Goal: Task Accomplishment & Management: Manage account settings

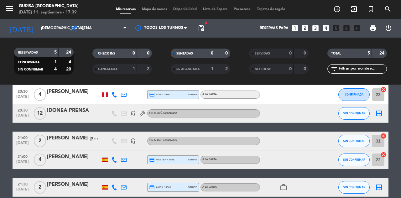
scroll to position [5, 0]
click at [378, 137] on input "31" at bounding box center [378, 141] width 13 height 13
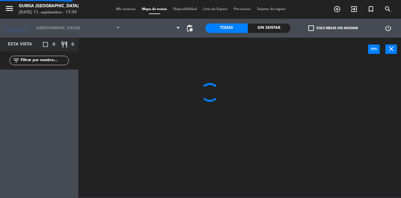
click at [375, 137] on div at bounding box center [241, 129] width 319 height 137
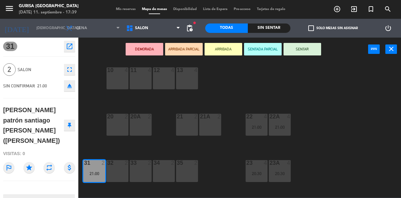
scroll to position [29, 0]
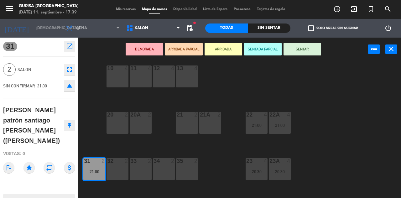
click at [395, 51] on button "close" at bounding box center [391, 48] width 12 height 9
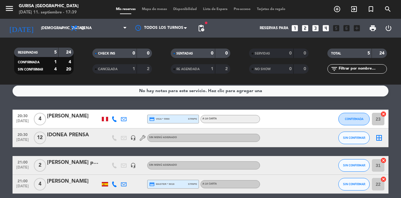
scroll to position [4, 0]
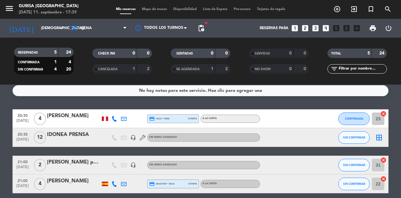
click at [379, 119] on input "23" at bounding box center [378, 118] width 13 height 13
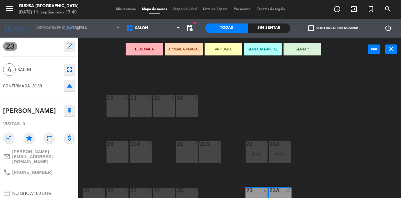
click at [150, 52] on button "DEMORADA" at bounding box center [145, 49] width 38 height 13
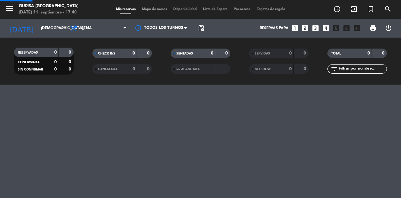
click at [188, 51] on div "SENTADAS" at bounding box center [186, 53] width 29 height 7
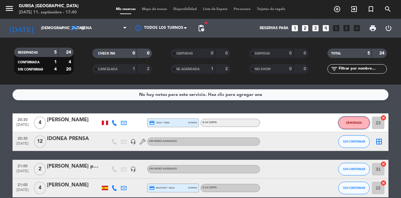
click at [361, 119] on button "DEMORADA" at bounding box center [353, 123] width 31 height 13
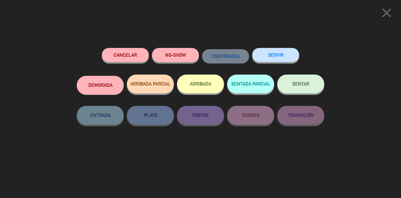
click at [384, 16] on icon "close" at bounding box center [387, 13] width 16 height 16
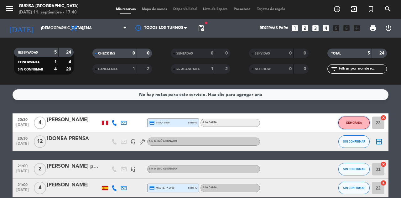
click at [357, 125] on button "DEMORADA" at bounding box center [353, 123] width 31 height 13
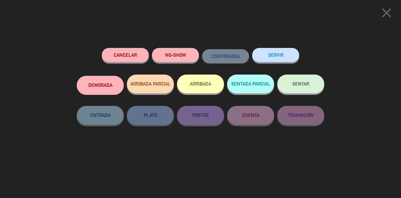
click at [384, 11] on icon "close" at bounding box center [387, 13] width 16 height 16
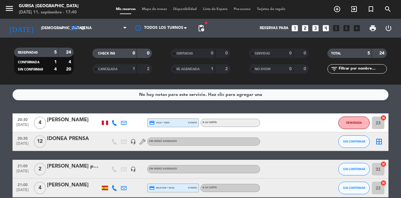
scroll to position [9, 0]
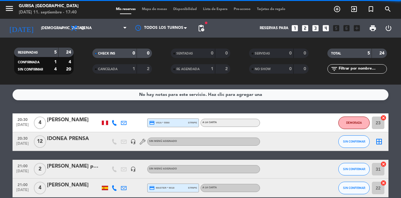
click at [377, 117] on input "23" at bounding box center [378, 123] width 13 height 13
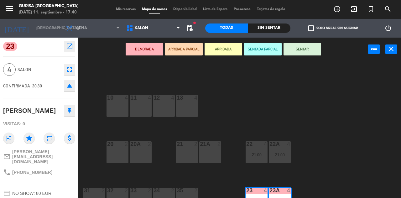
click at [371, 53] on button "power_input" at bounding box center [374, 48] width 12 height 9
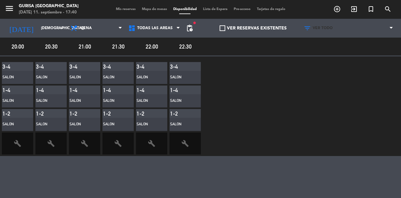
click at [390, 26] on icon at bounding box center [391, 28] width 3 height 5
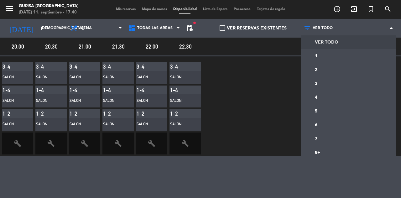
click at [392, 26] on icon at bounding box center [391, 28] width 3 height 5
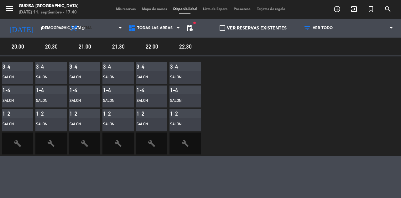
click at [83, 26] on span "Cena" at bounding box center [86, 28] width 11 height 4
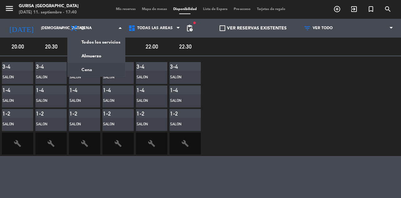
click at [85, 63] on main "menu Gurisa [GEOGRAPHIC_DATA] [DATE] 11. septiembre - 17:40 Mis reservas Mapa d…" at bounding box center [200, 99] width 401 height 198
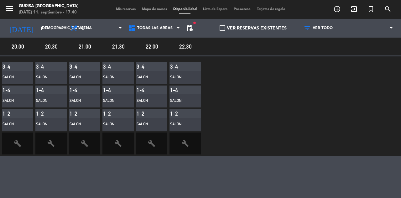
click at [110, 21] on span "Cena" at bounding box center [96, 28] width 58 height 14
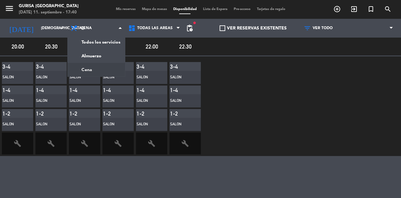
click at [106, 23] on span "Cena" at bounding box center [96, 28] width 58 height 14
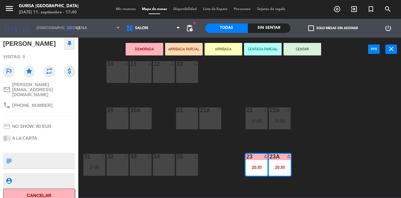
scroll to position [58, 0]
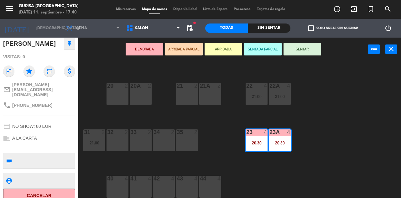
click at [386, 53] on button "close" at bounding box center [391, 48] width 12 height 9
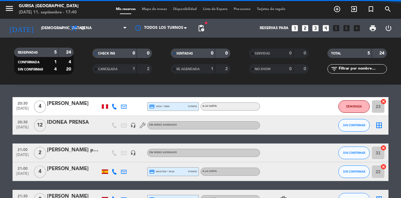
scroll to position [28, 0]
